Goal: Task Accomplishment & Management: Manage account settings

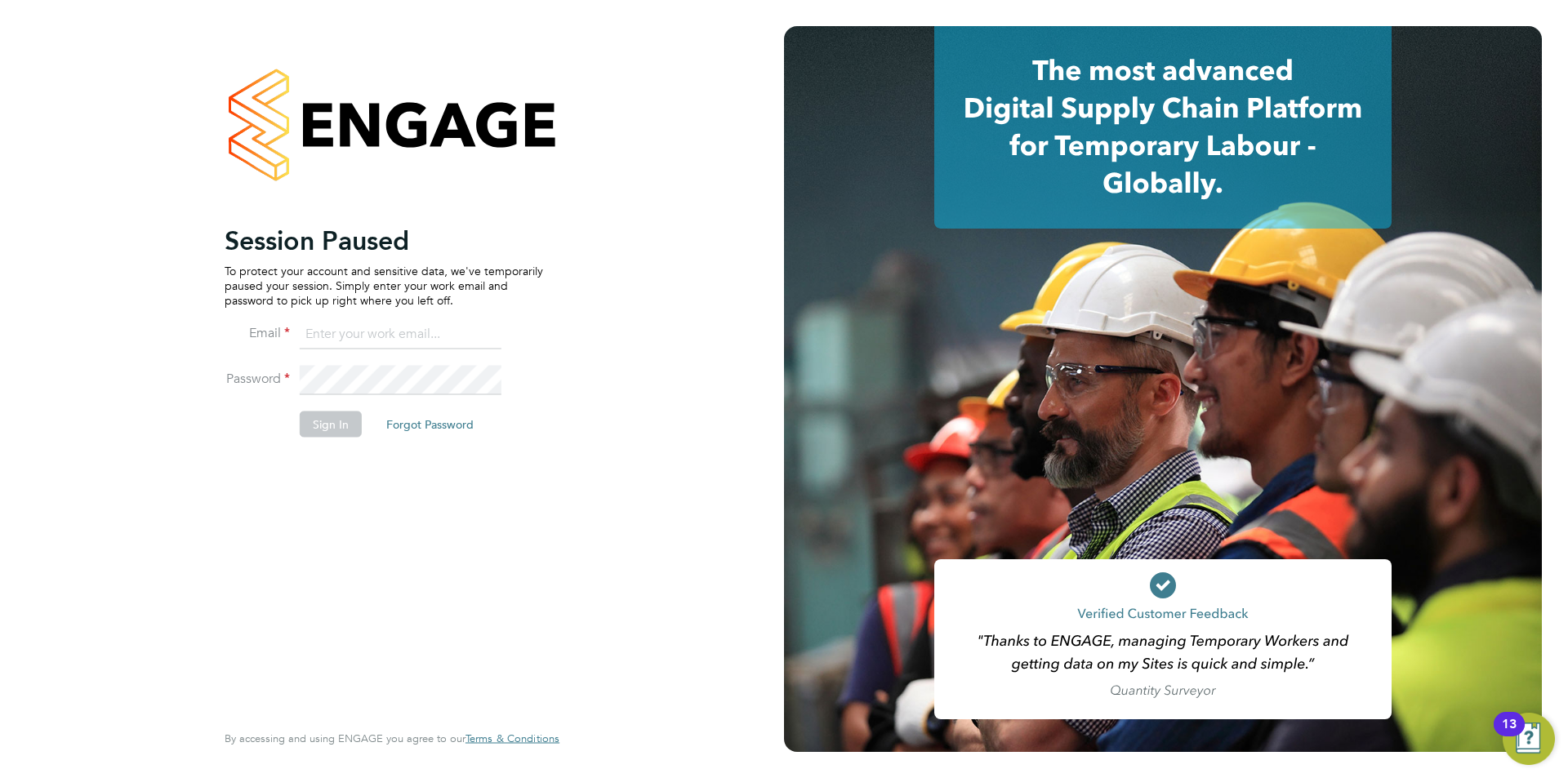
type input "[EMAIL_ADDRESS][PERSON_NAME][DOMAIN_NAME]"
click at [326, 426] on button "Sign In" at bounding box center [330, 423] width 62 height 26
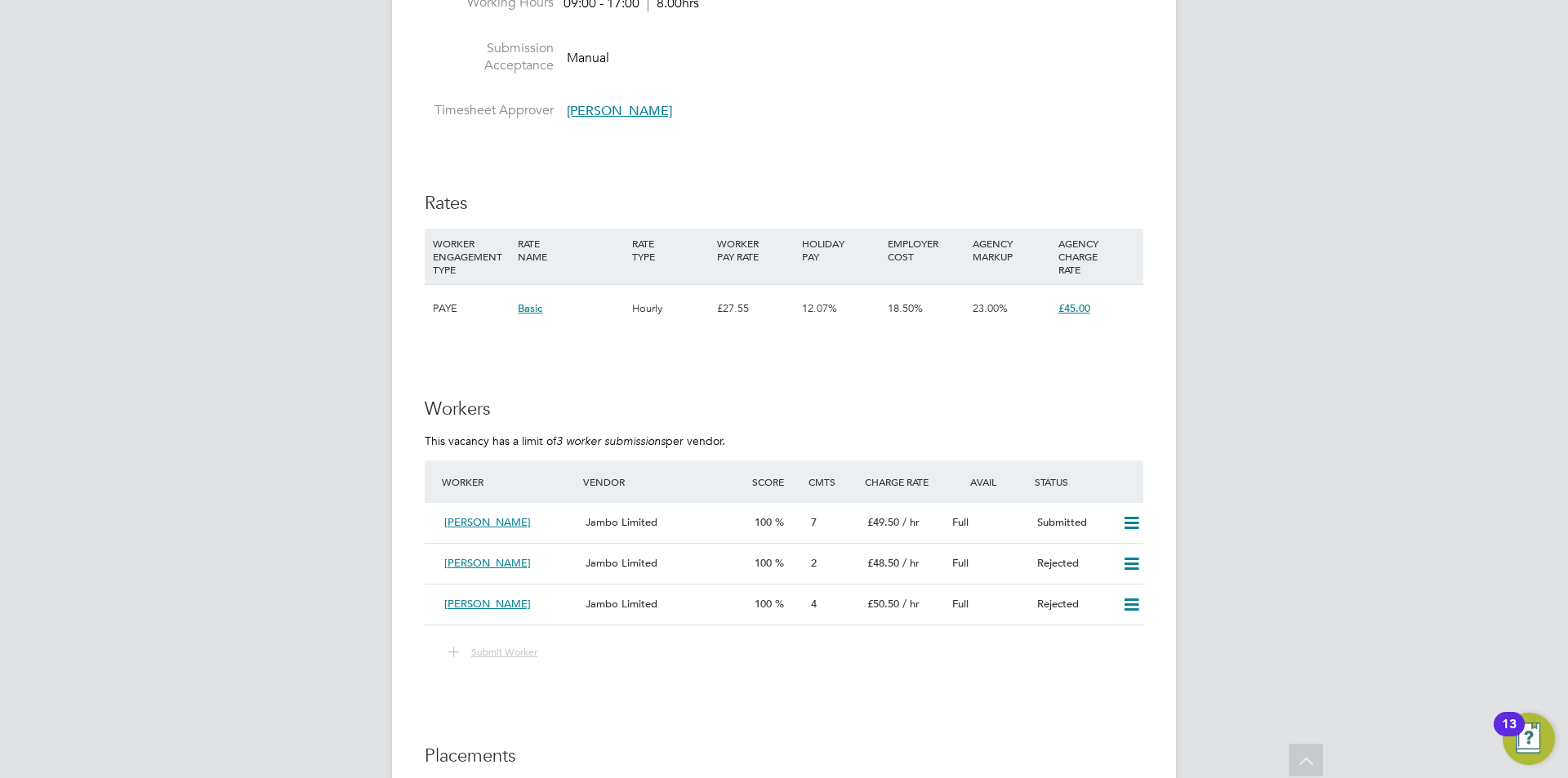
scroll to position [2286, 0]
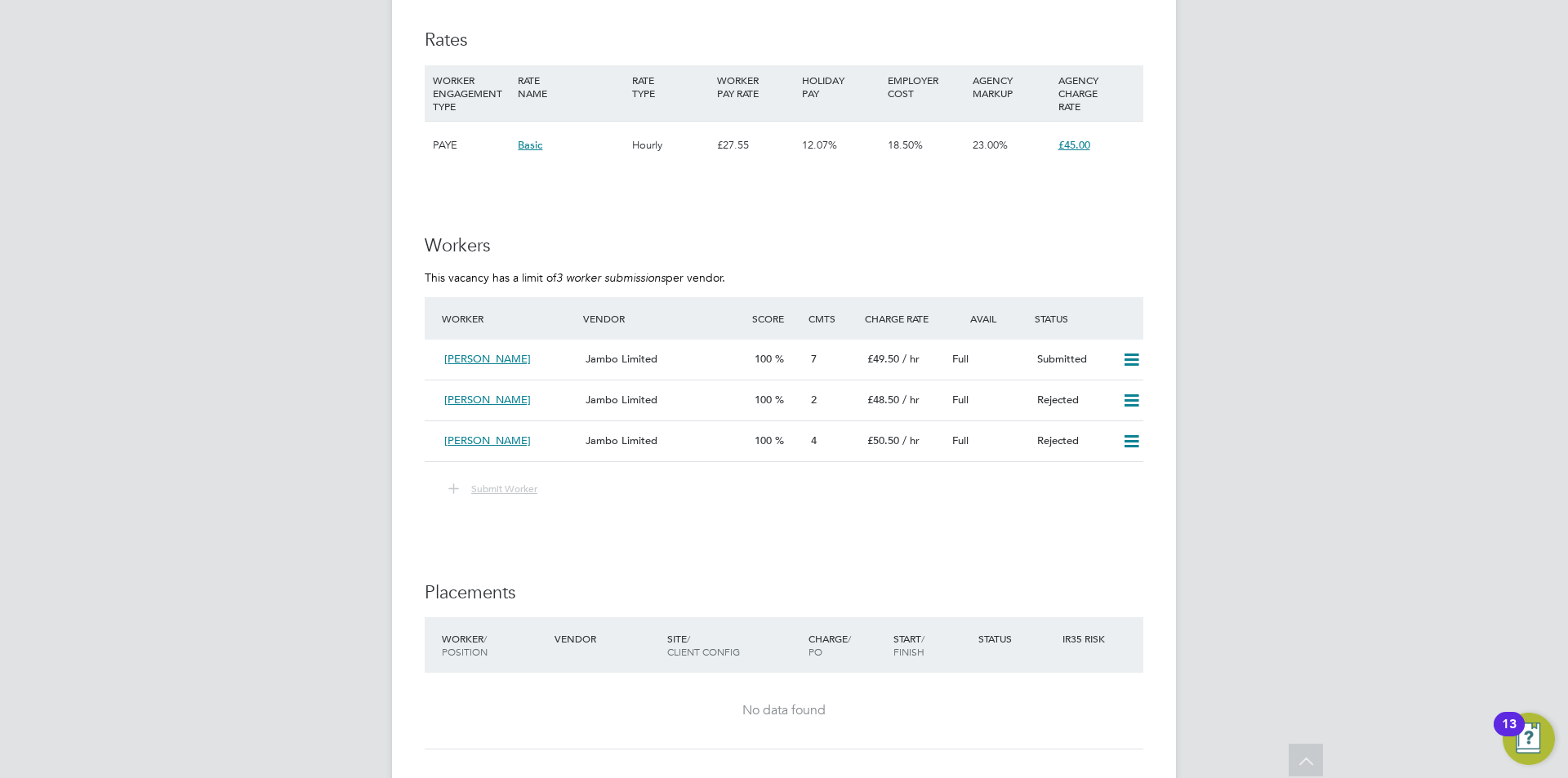
click at [523, 492] on span "Submit Worker" at bounding box center [504, 488] width 66 height 13
click at [522, 492] on span "Submit Worker" at bounding box center [504, 488] width 66 height 13
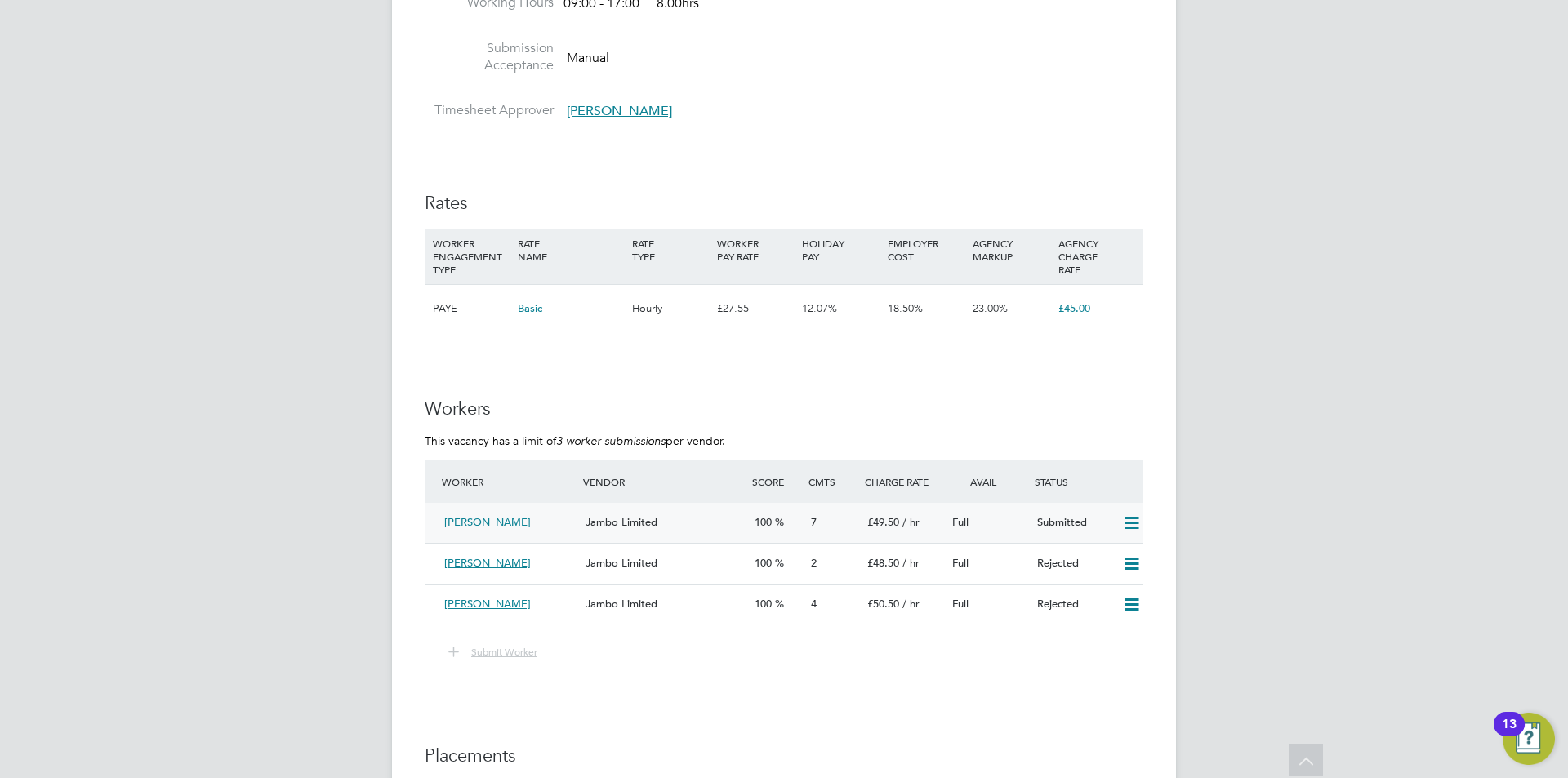
click at [502, 518] on span "[PERSON_NAME]" at bounding box center [487, 521] width 86 height 14
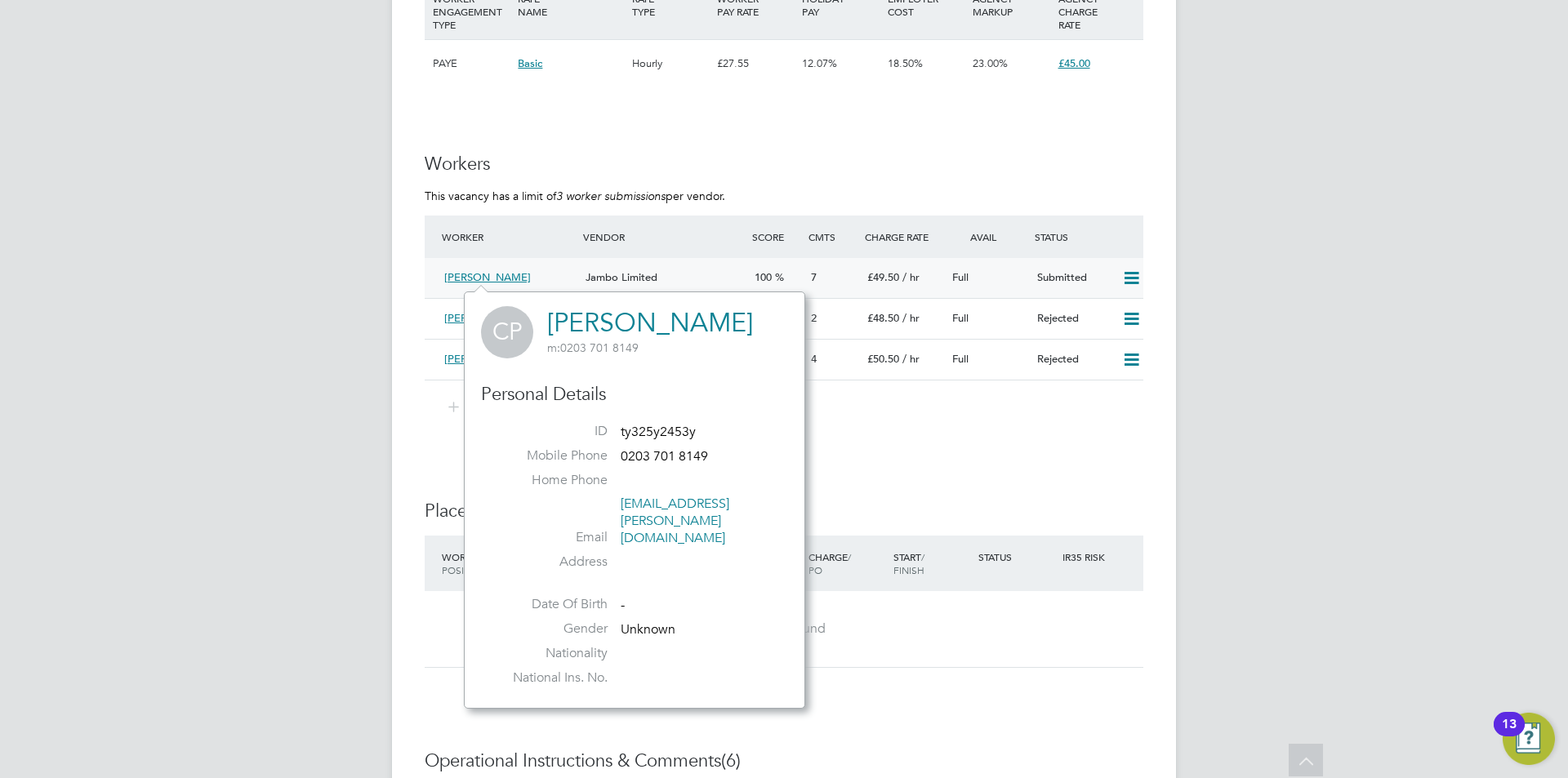
click at [459, 271] on span "[PERSON_NAME]" at bounding box center [487, 277] width 86 height 14
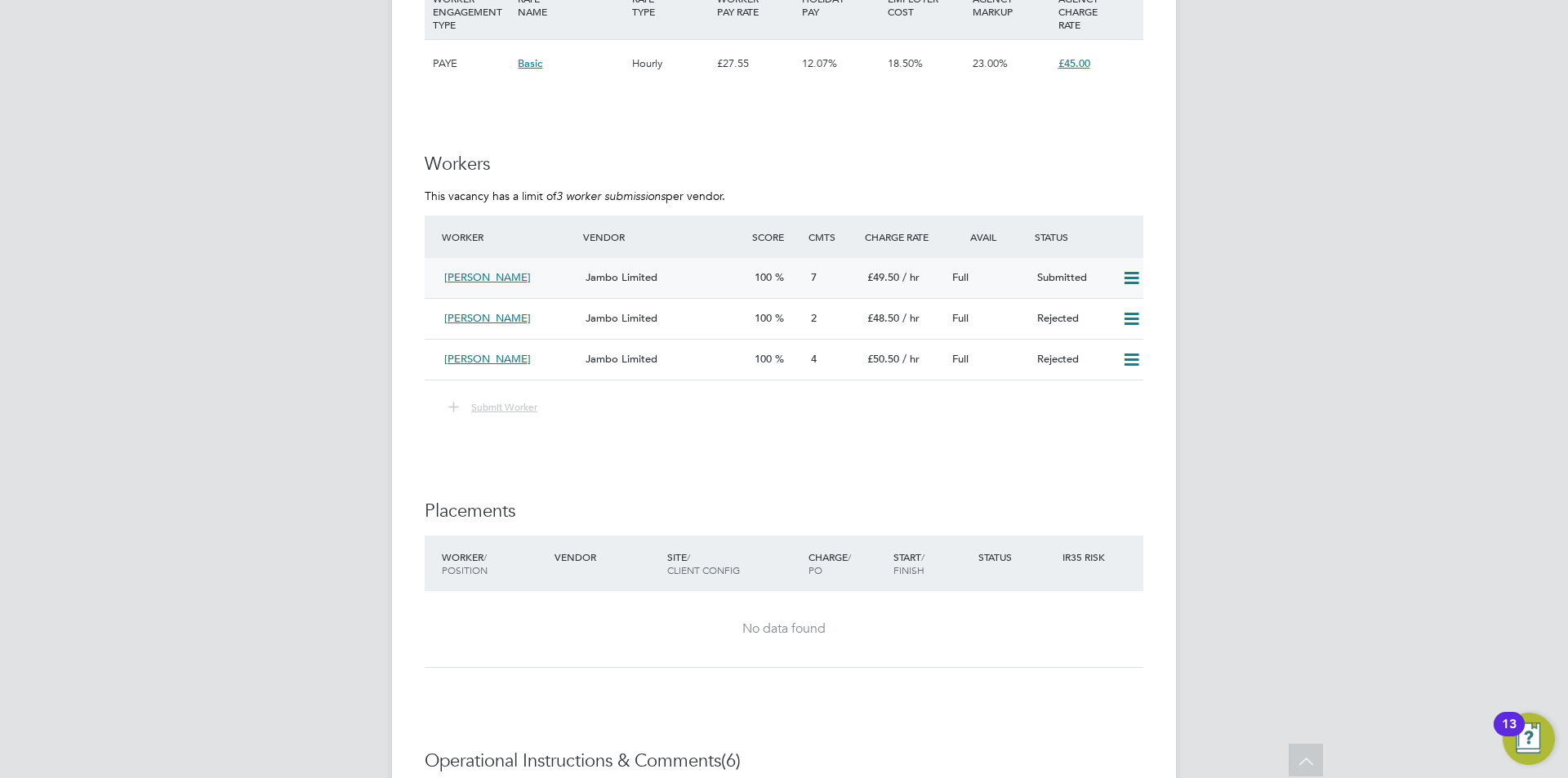
click at [500, 271] on span "[PERSON_NAME]" at bounding box center [487, 277] width 86 height 14
click at [505, 274] on span "[PERSON_NAME]" at bounding box center [487, 277] width 86 height 14
click at [480, 284] on div "[PERSON_NAME]" at bounding box center [508, 278] width 141 height 27
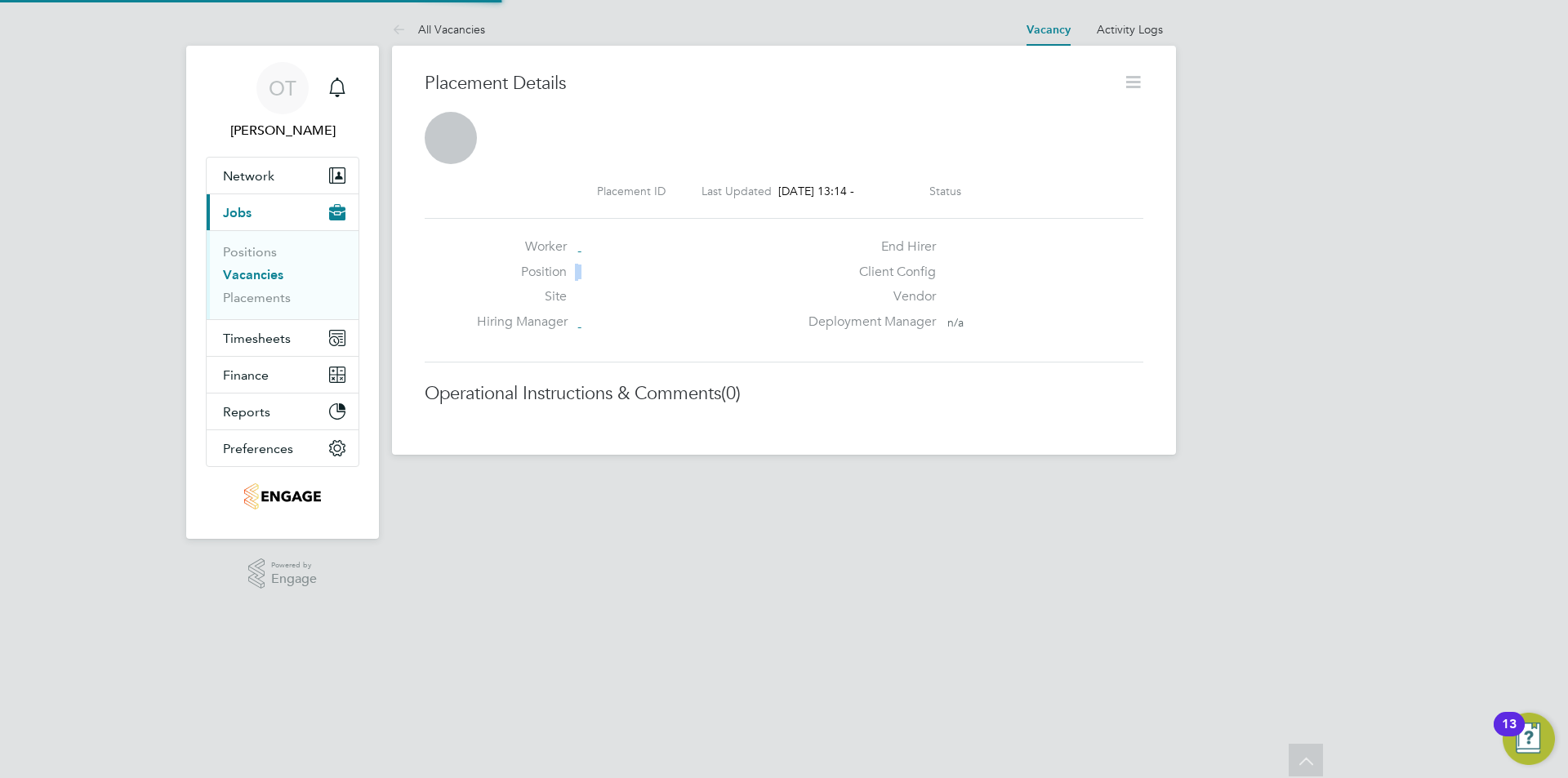
click at [480, 284] on div "Position" at bounding box center [638, 277] width 322 height 25
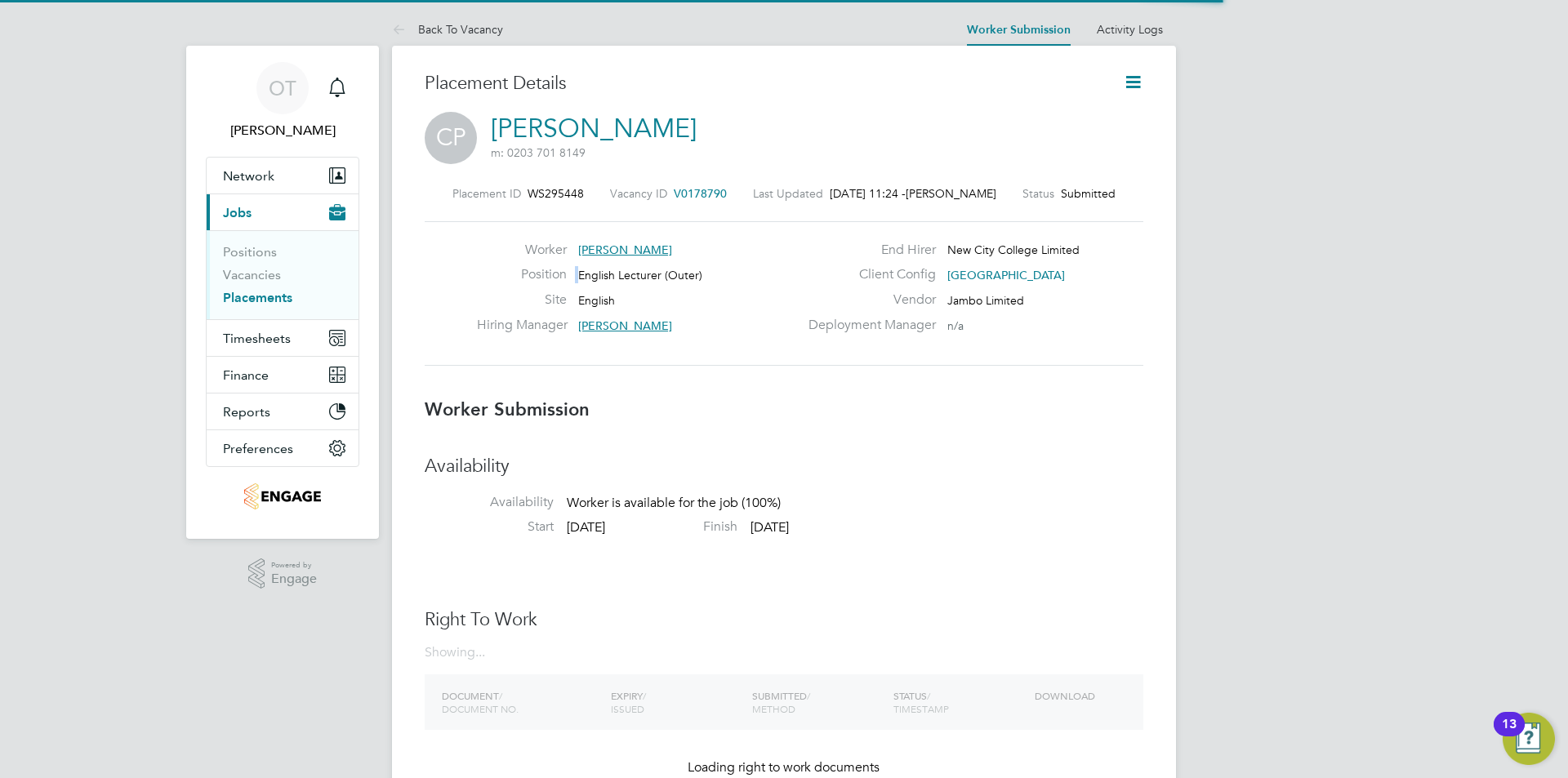
scroll to position [8, 8]
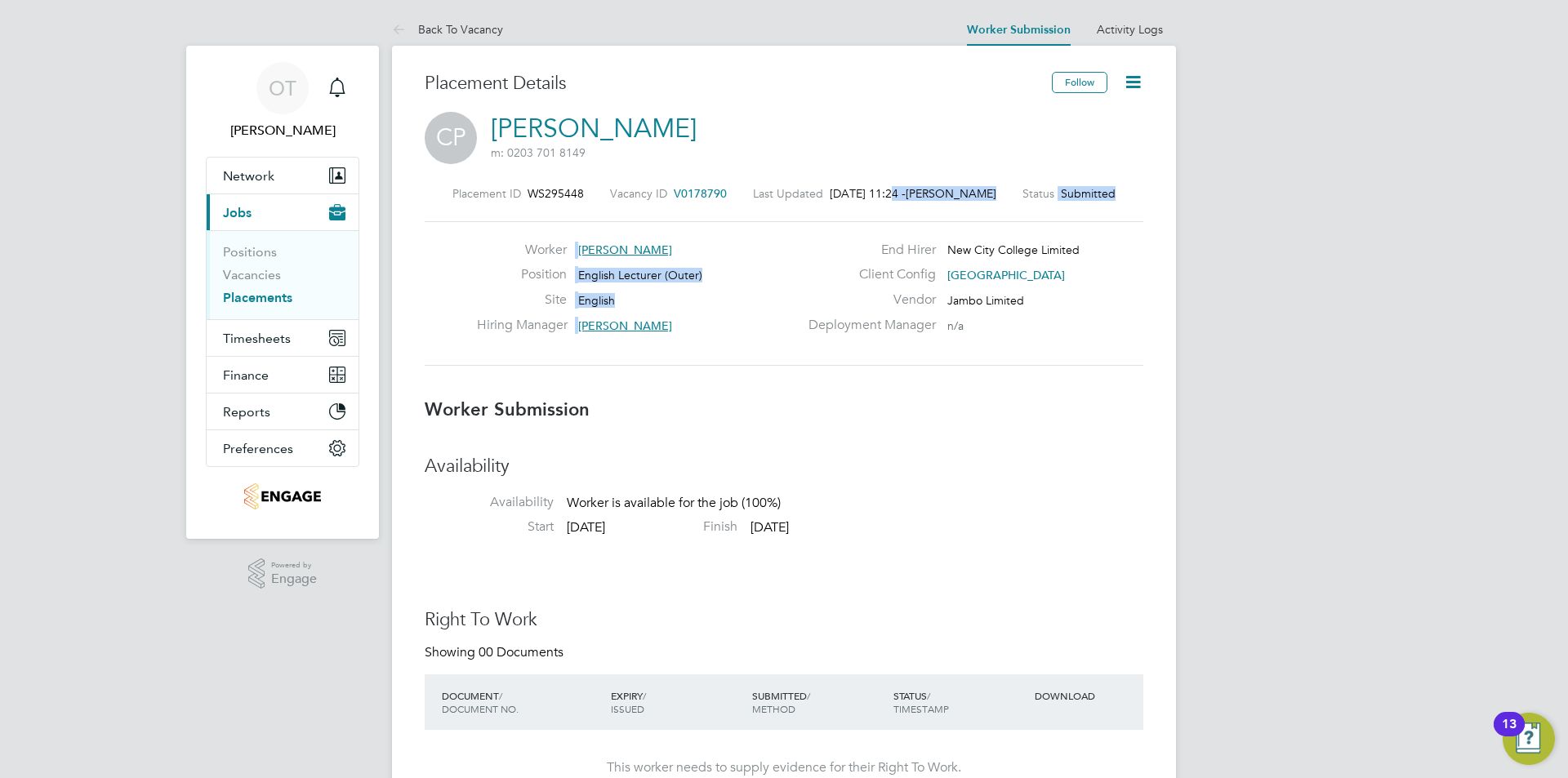
drag, startPoint x: 896, startPoint y: 195, endPoint x: 1021, endPoint y: 205, distance: 125.4
click at [1027, 205] on div "Placement ID WS295448 Vacancy ID V0178790 Last Updated [DATE] 11:24 - [PERSON_N…" at bounding box center [784, 276] width 719 height 218
click at [905, 196] on span "[DATE] 11:24 -" at bounding box center [867, 194] width 76 height 15
click at [853, 279] on label "Client Config" at bounding box center [867, 275] width 137 height 17
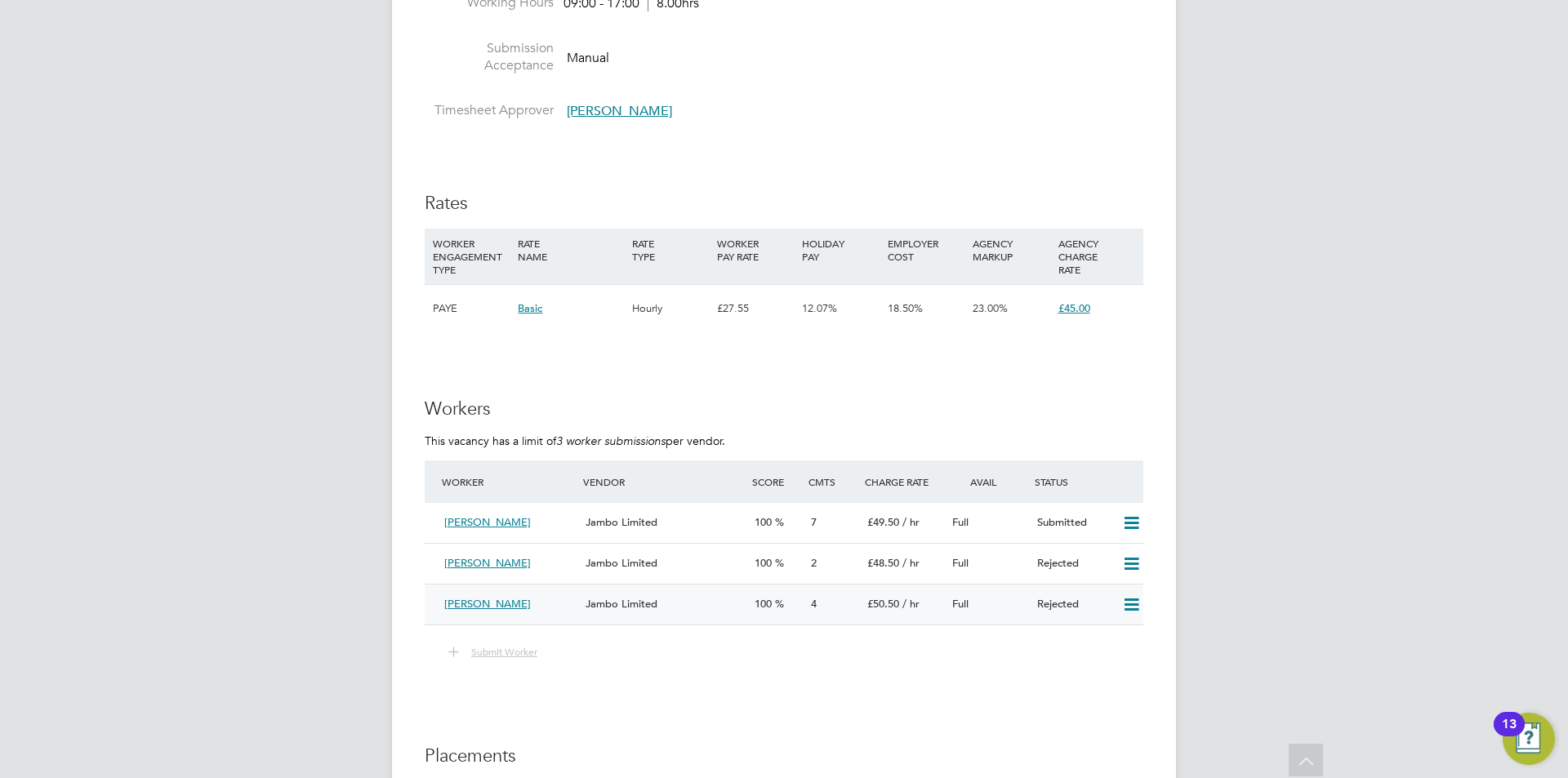
click at [1135, 607] on icon at bounding box center [1131, 605] width 20 height 13
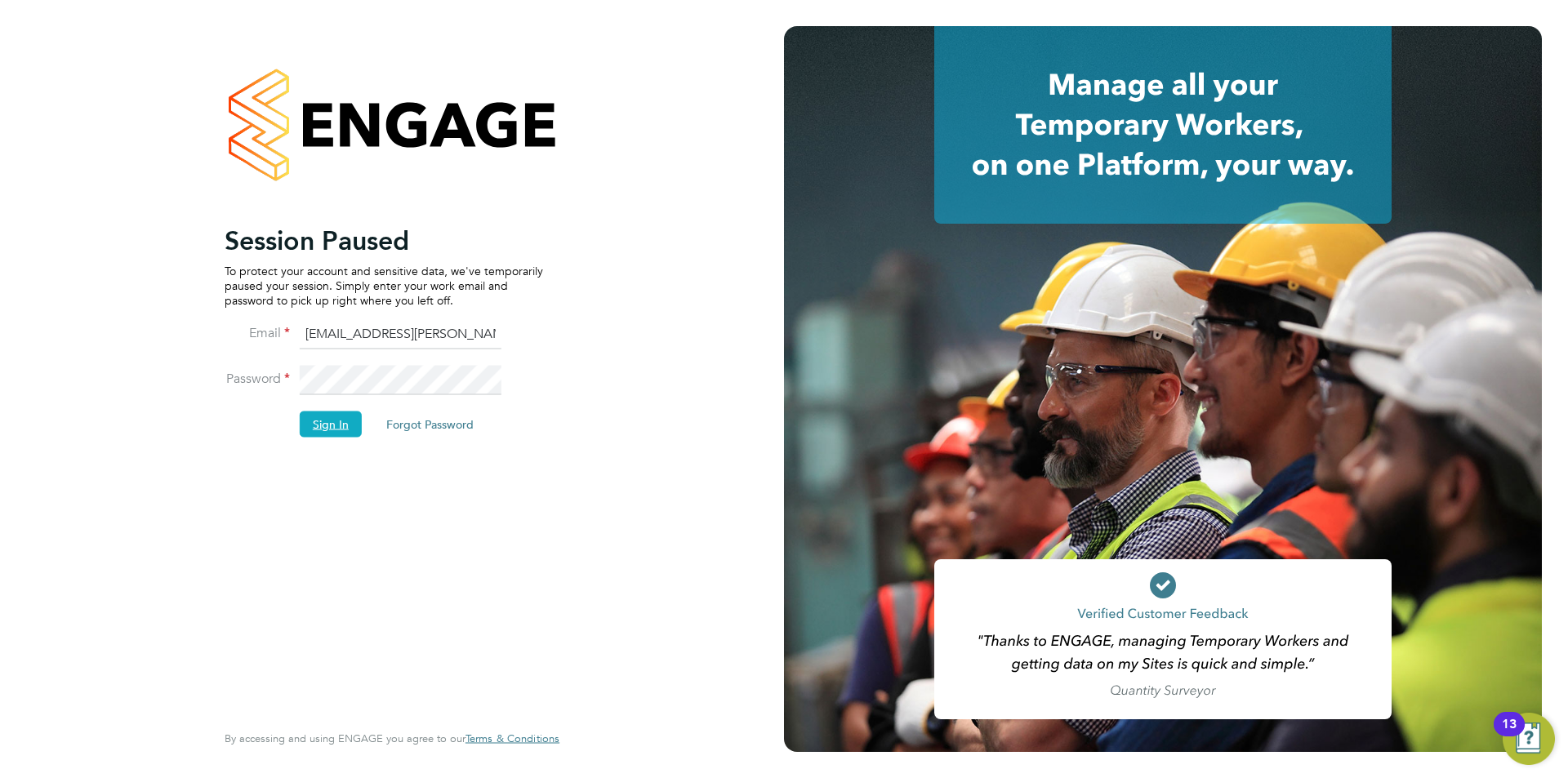
click at [336, 418] on button "Sign In" at bounding box center [330, 423] width 62 height 26
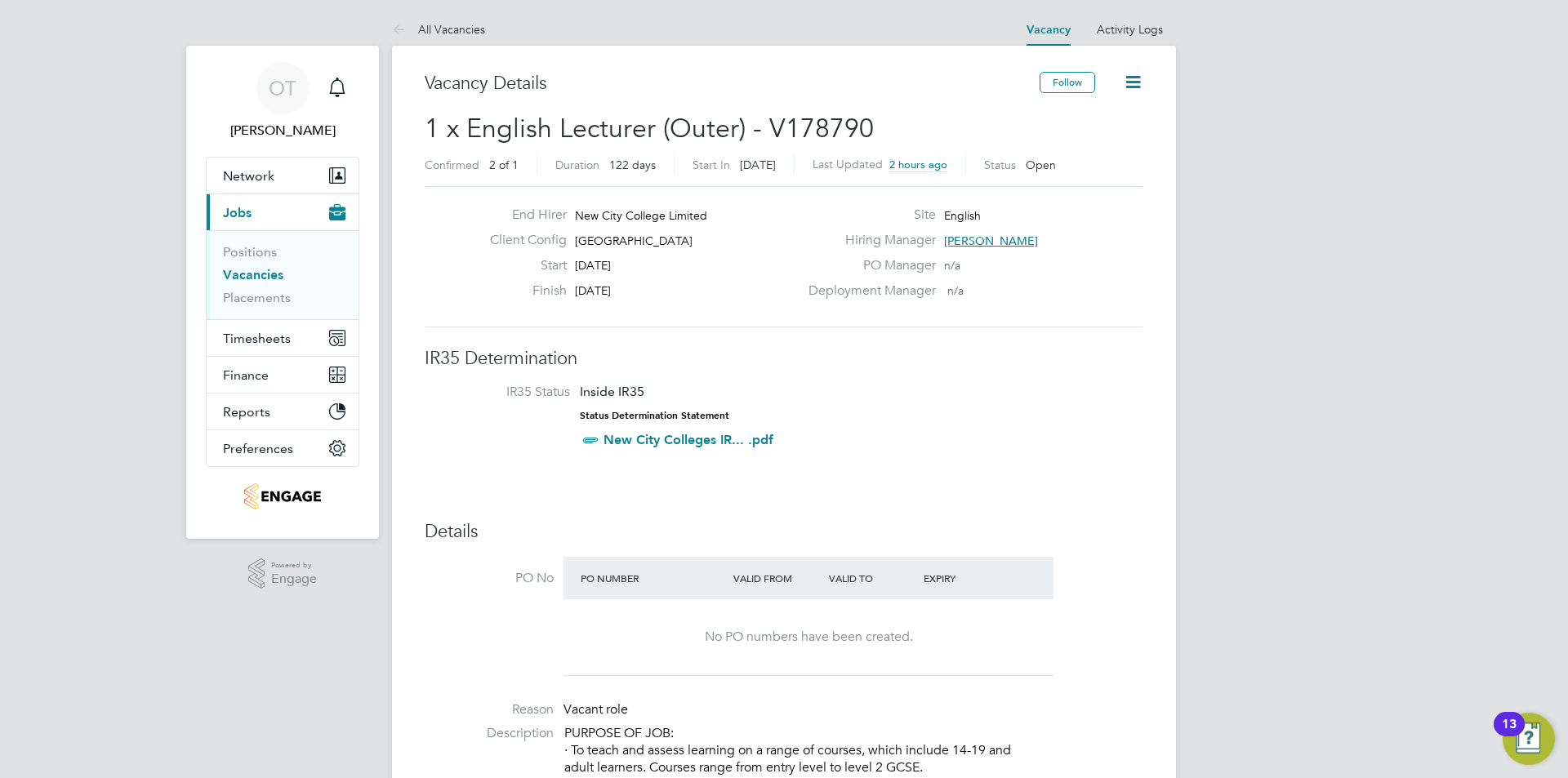
click at [250, 274] on link "Vacancies" at bounding box center [253, 274] width 60 height 15
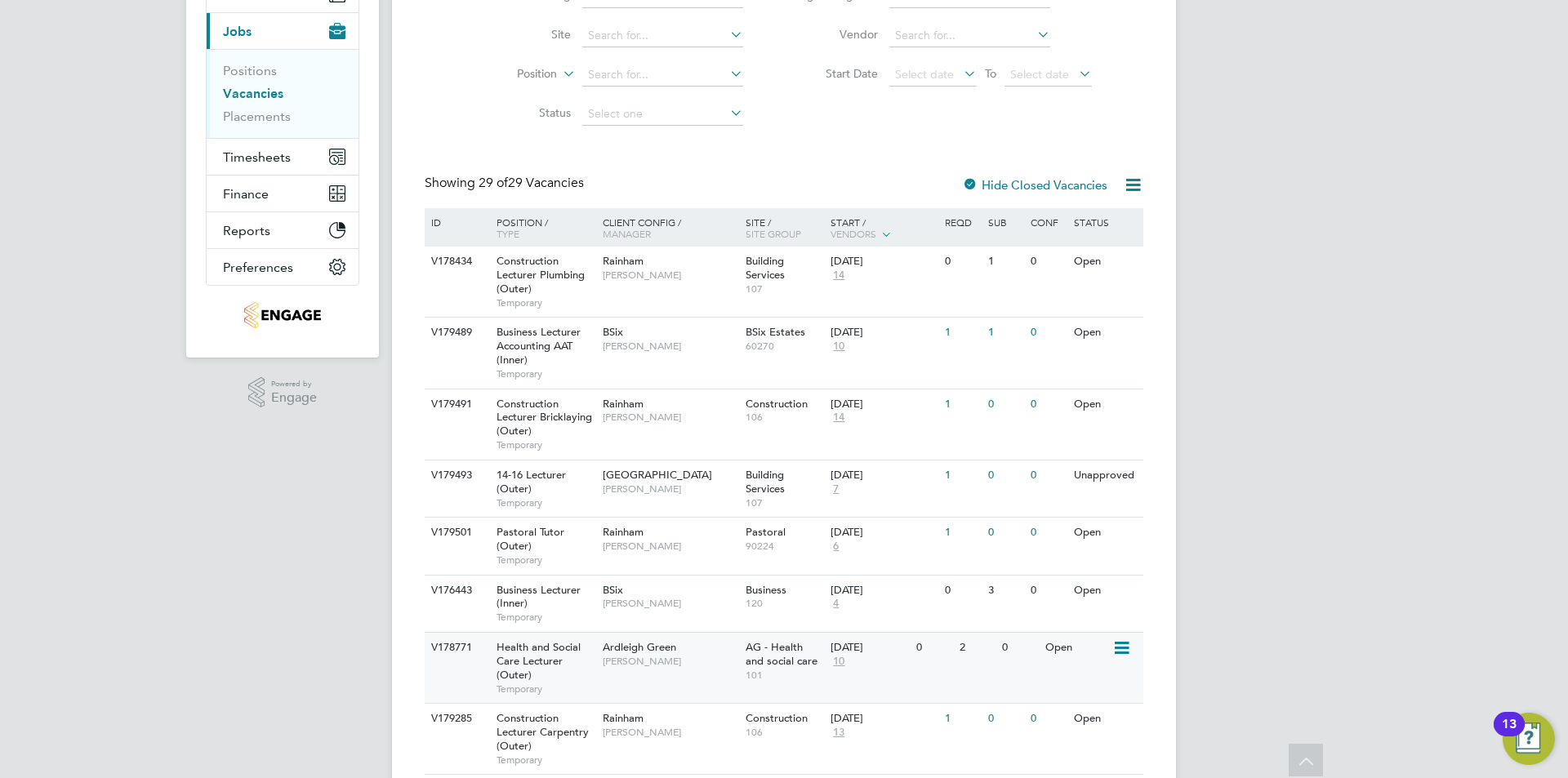
scroll to position [18, 0]
